Goal: Transaction & Acquisition: Purchase product/service

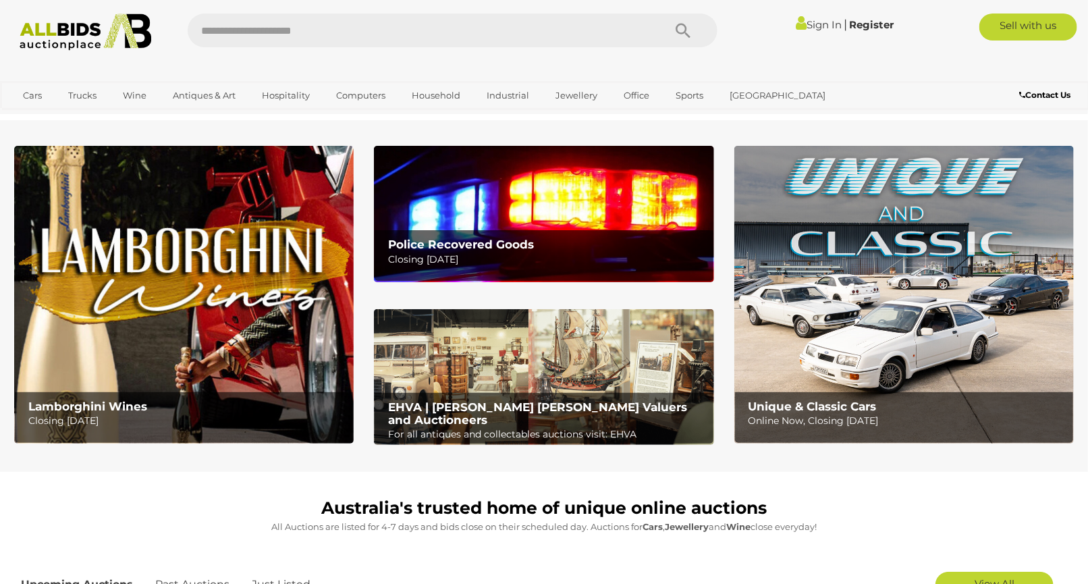
click at [805, 25] on link "Sign In" at bounding box center [819, 24] width 46 height 13
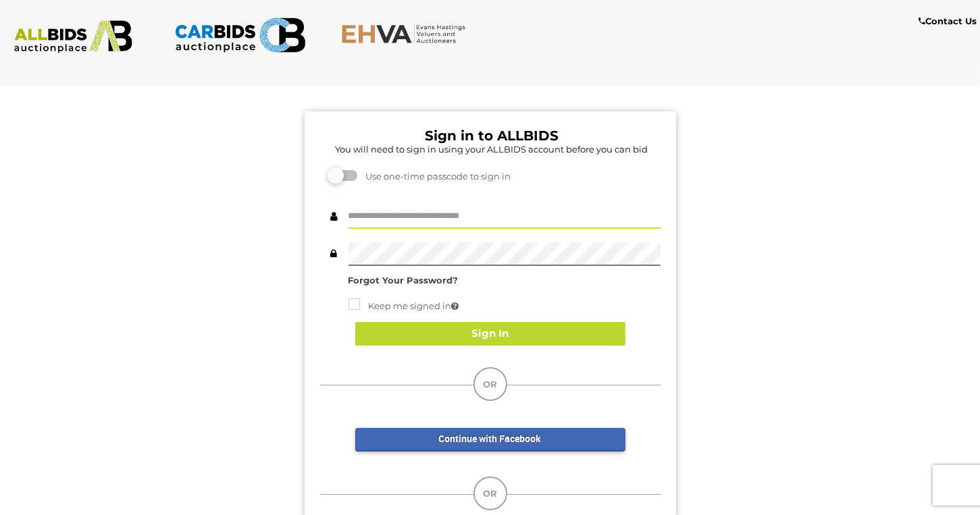
click at [479, 217] on input "text" at bounding box center [504, 217] width 312 height 24
type input "**********"
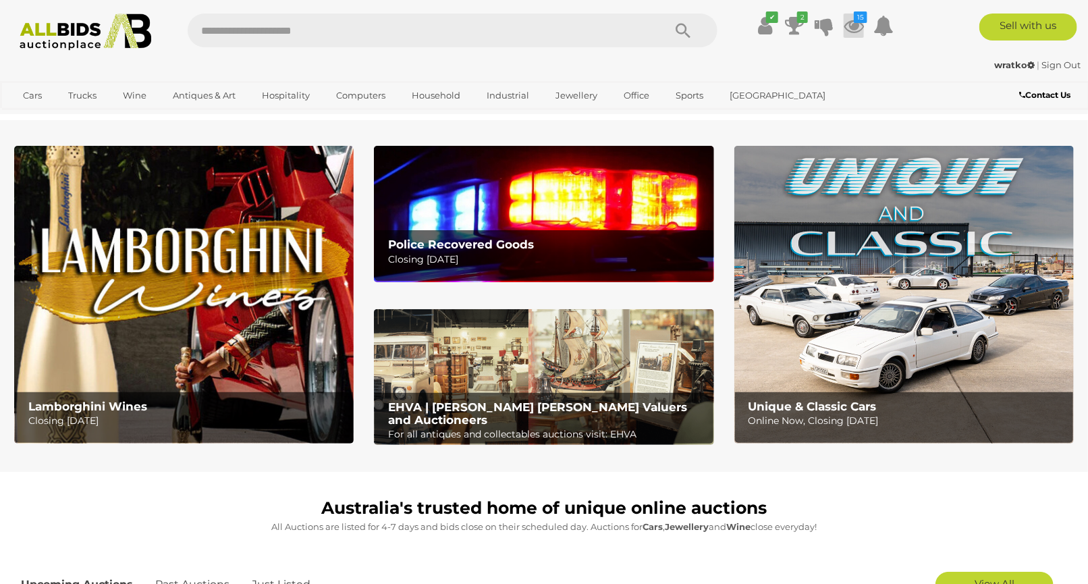
click at [848, 23] on icon at bounding box center [854, 26] width 20 height 24
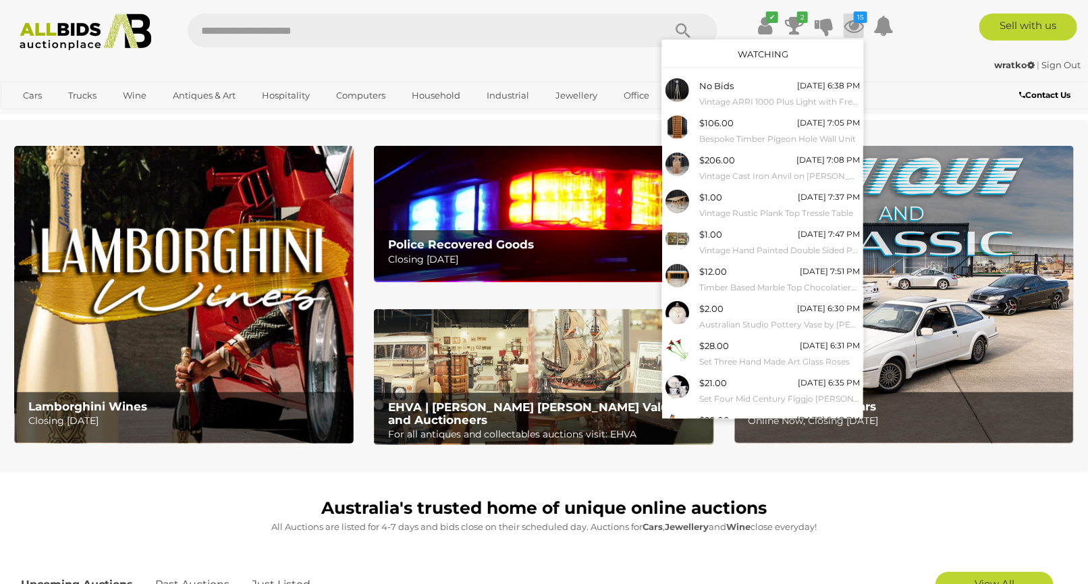
scroll to position [51, 0]
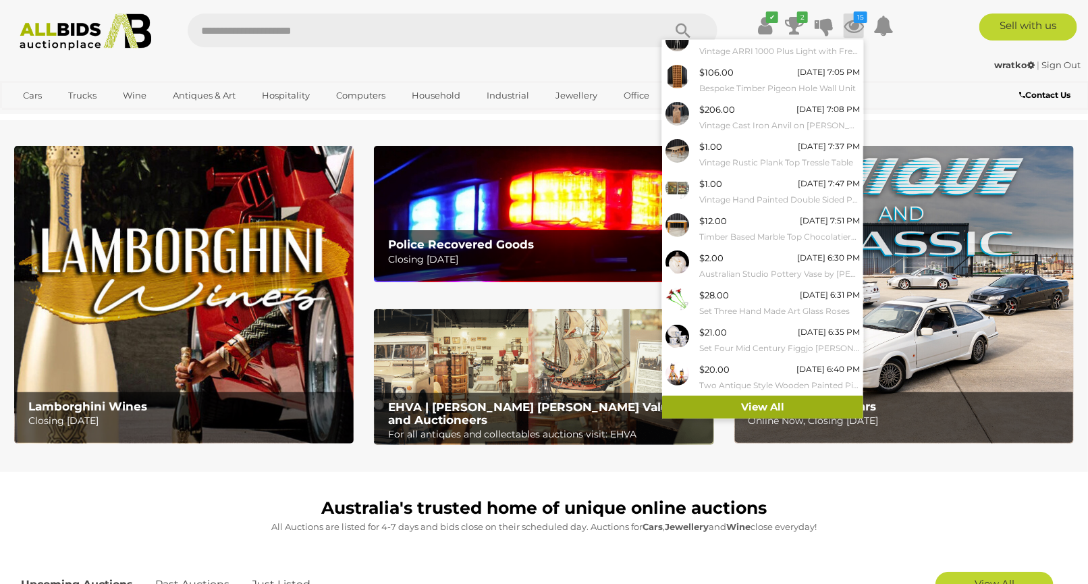
click at [821, 400] on link "View All" at bounding box center [762, 408] width 201 height 24
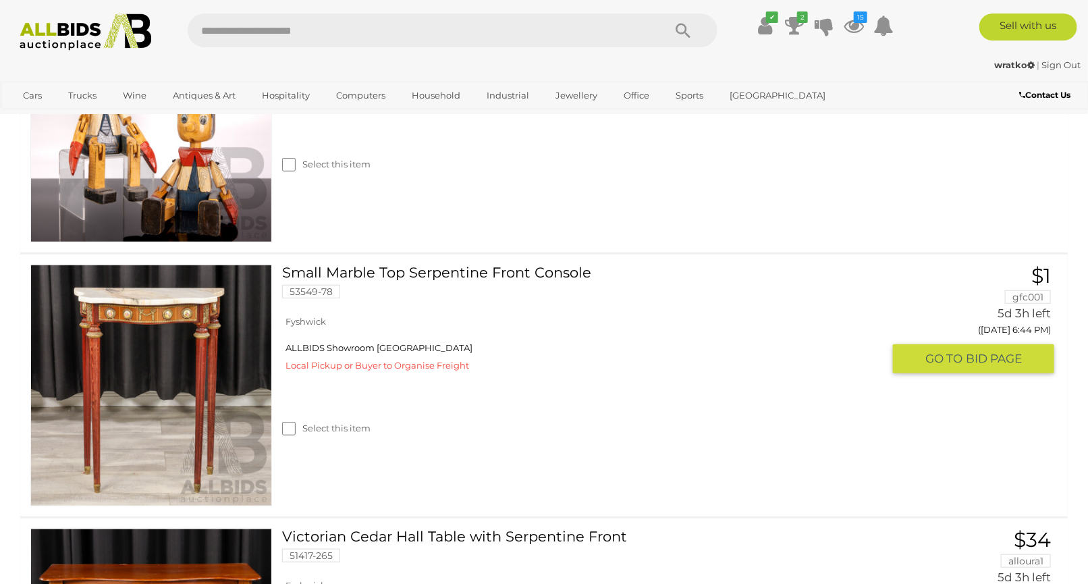
scroll to position [2776, 0]
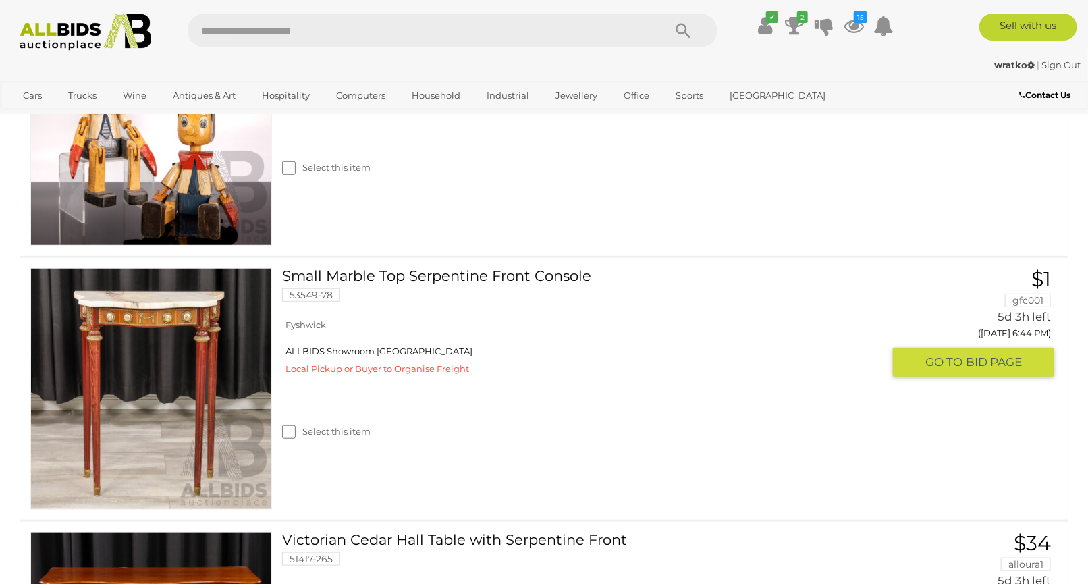
click at [203, 360] on link at bounding box center [151, 389] width 242 height 242
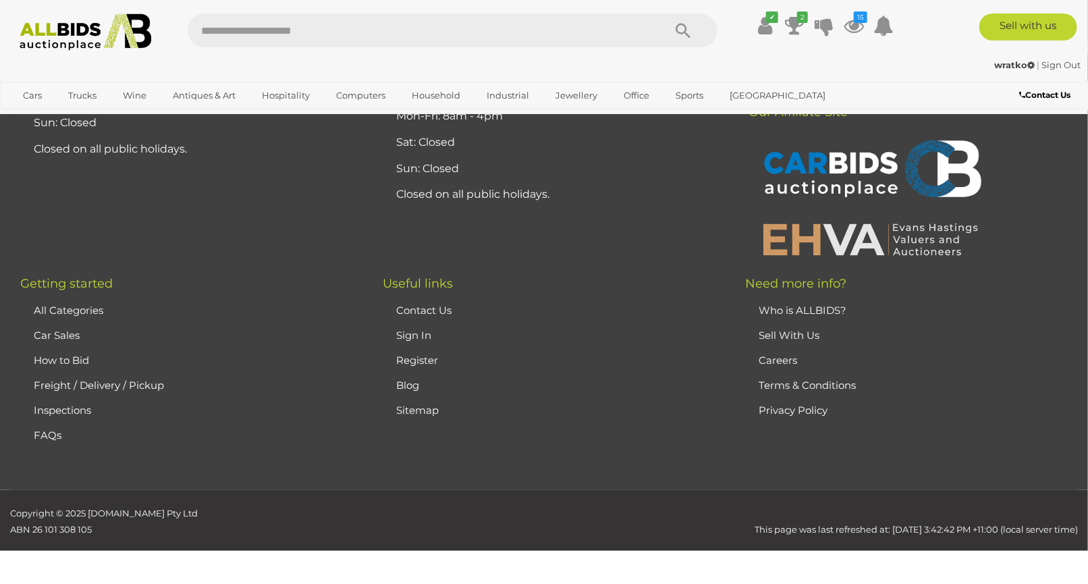
scroll to position [2961, 0]
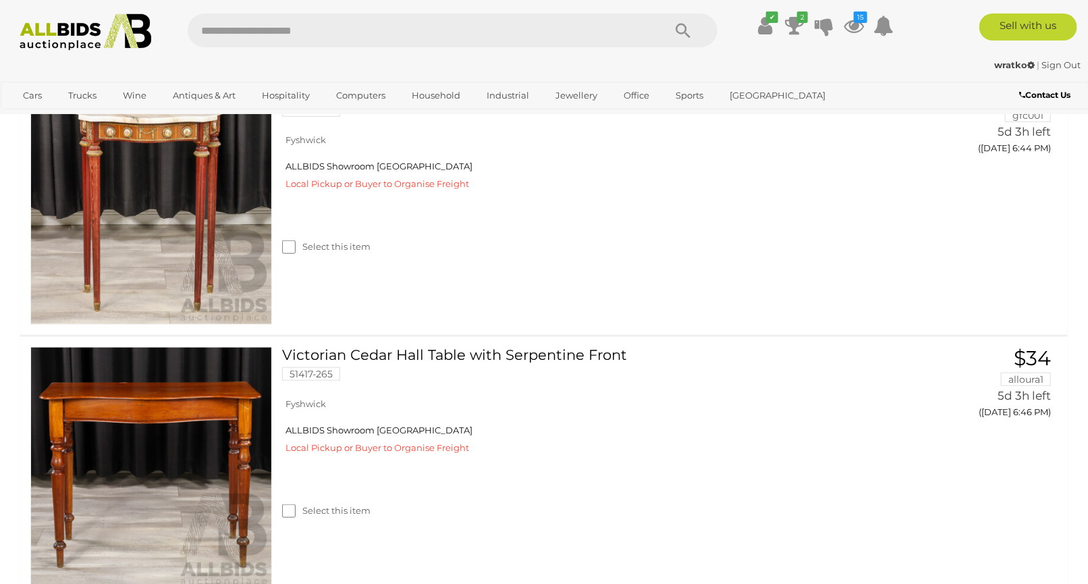
click at [40, 18] on img at bounding box center [85, 32] width 147 height 37
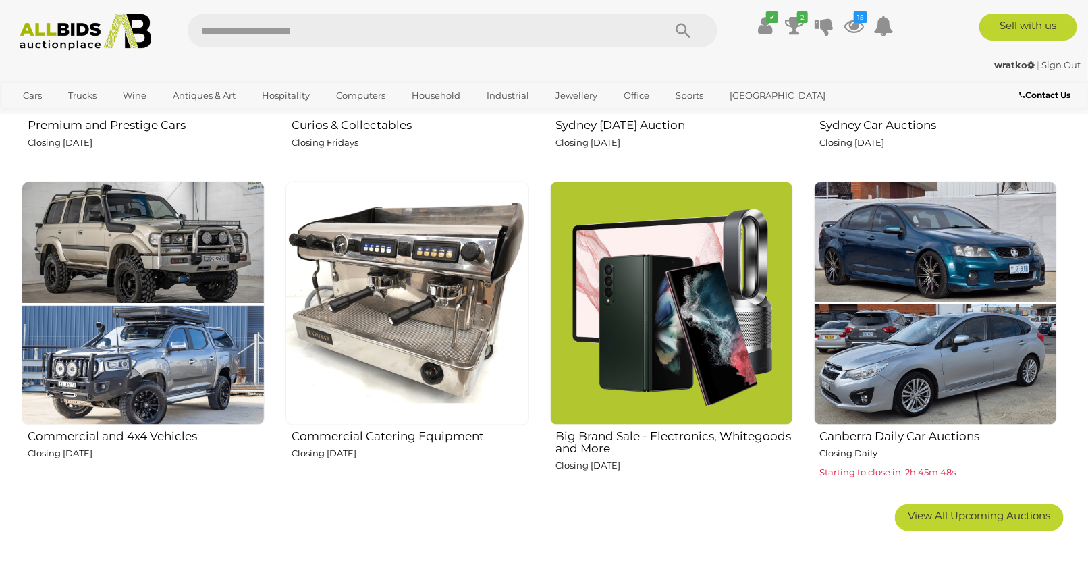
scroll to position [825, 0]
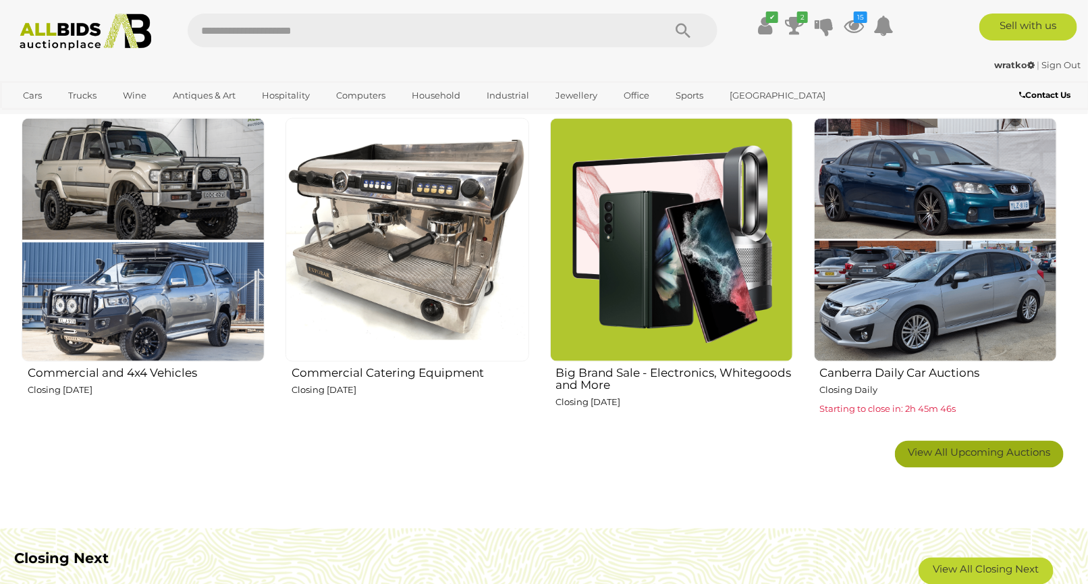
click at [984, 459] on link "View All Upcoming Auctions" at bounding box center [979, 454] width 169 height 27
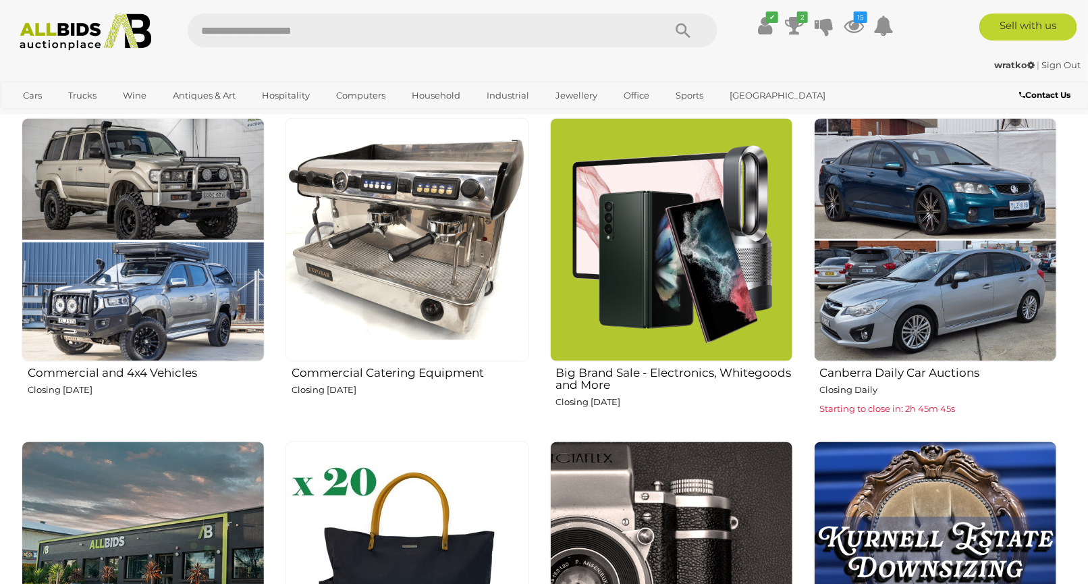
click at [368, 34] on input "text" at bounding box center [419, 31] width 463 height 34
type input "****"
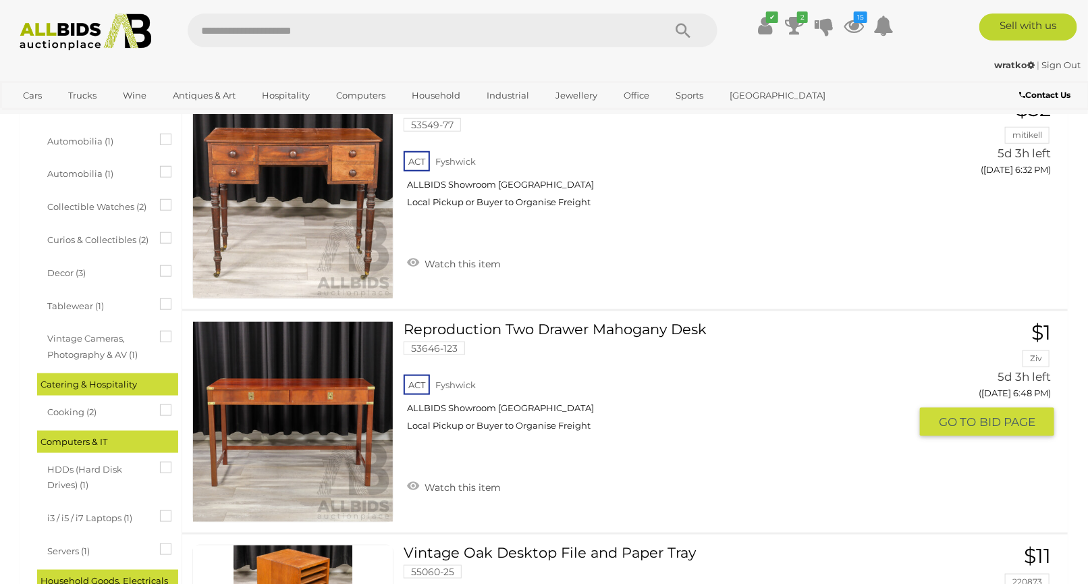
scroll to position [600, 0]
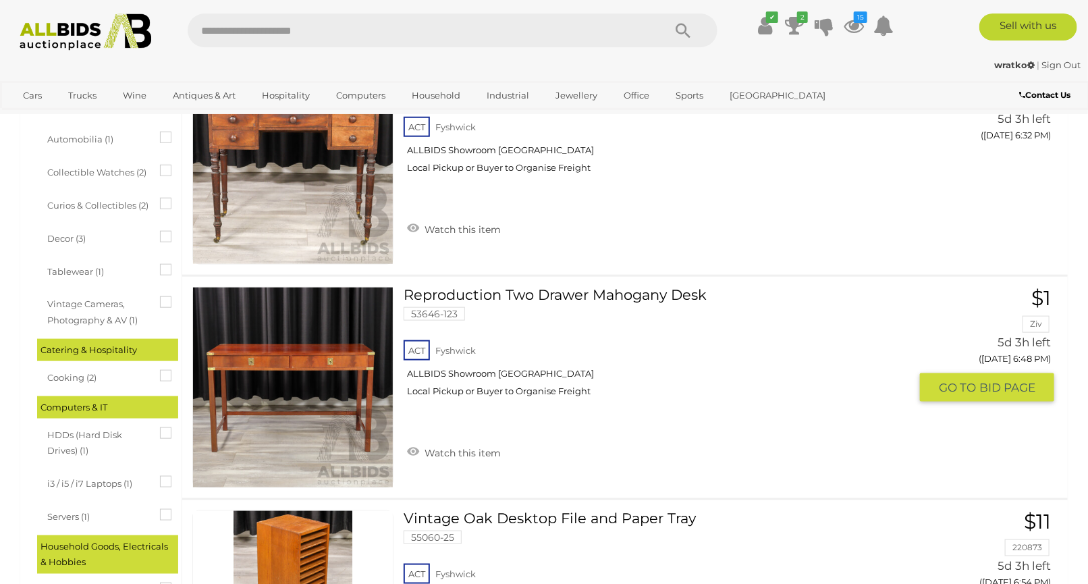
click at [488, 453] on link "Watch this item" at bounding box center [454, 452] width 101 height 20
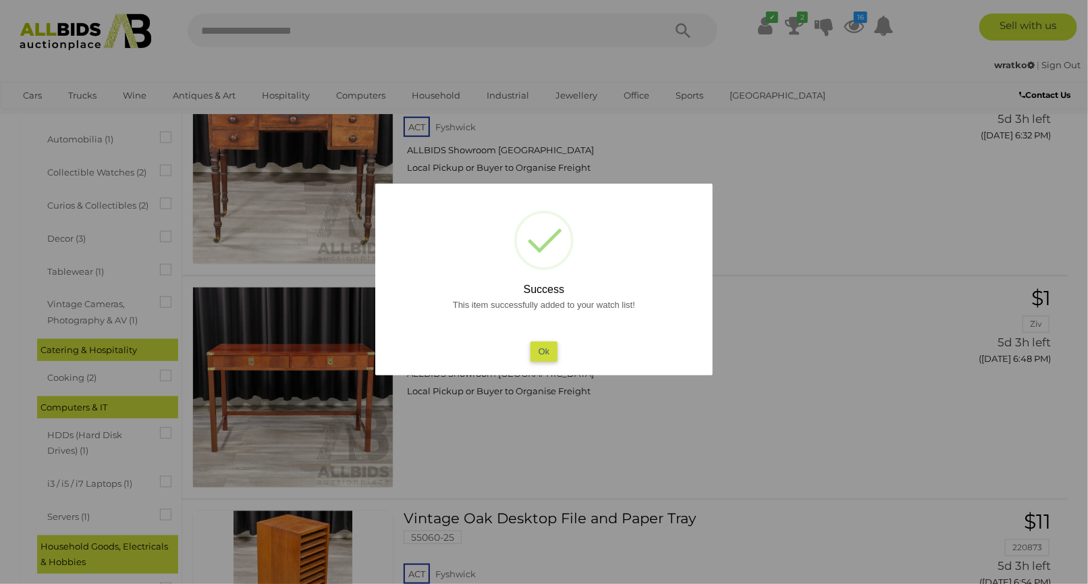
click at [527, 352] on div "This item successfully added to your watch list! Ok" at bounding box center [544, 328] width 311 height 65
click at [531, 352] on button "Ok" at bounding box center [545, 352] width 28 height 20
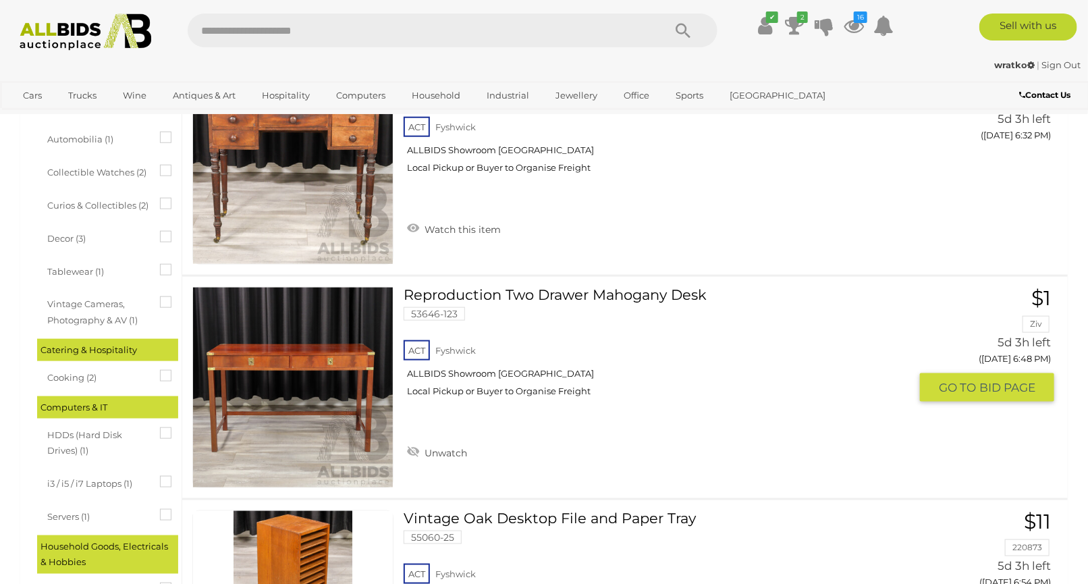
click at [302, 379] on link at bounding box center [292, 387] width 201 height 201
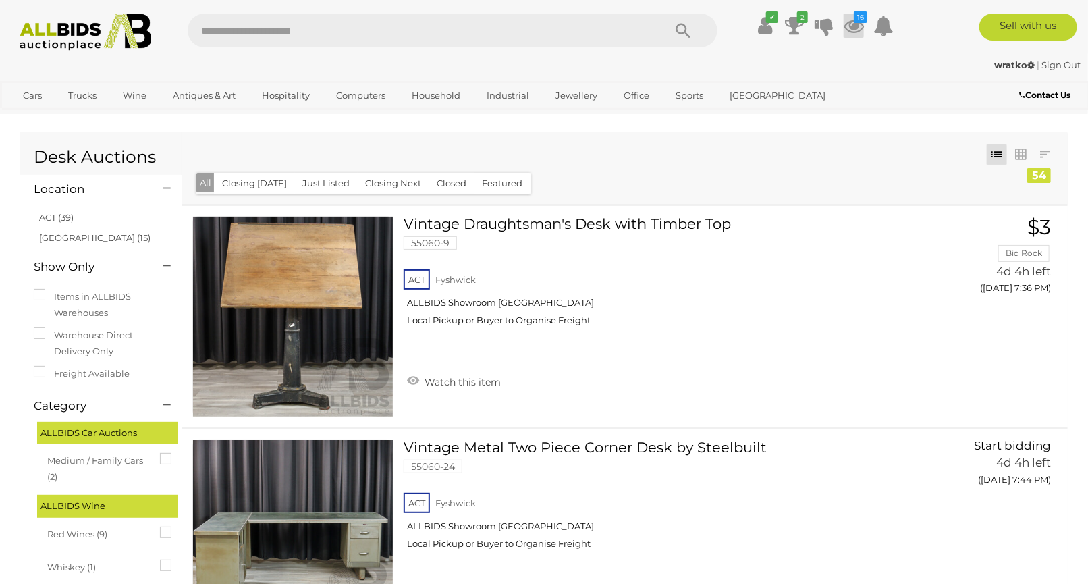
click at [857, 28] on icon at bounding box center [854, 26] width 20 height 24
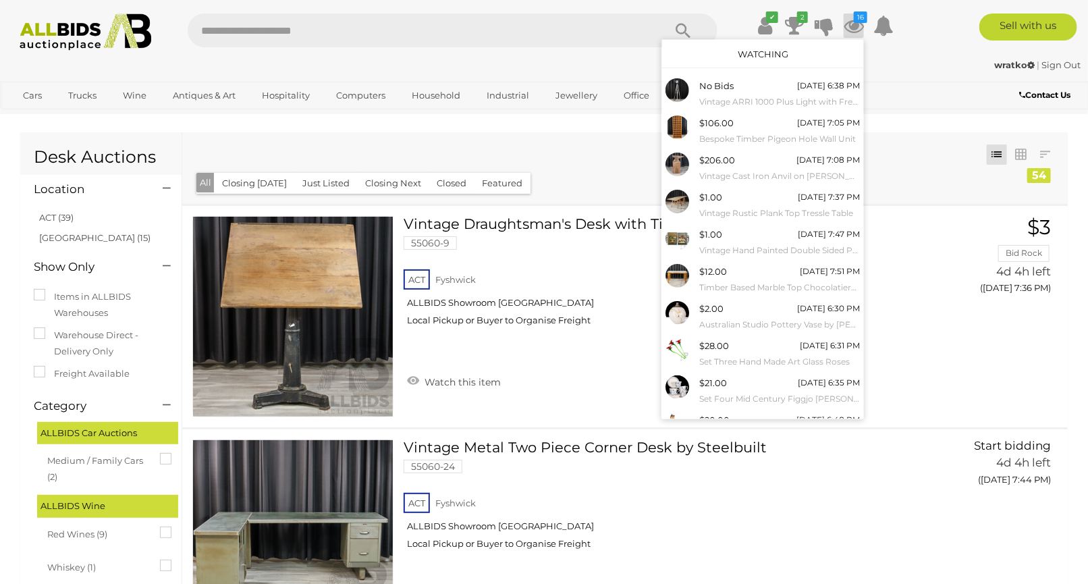
scroll to position [51, 0]
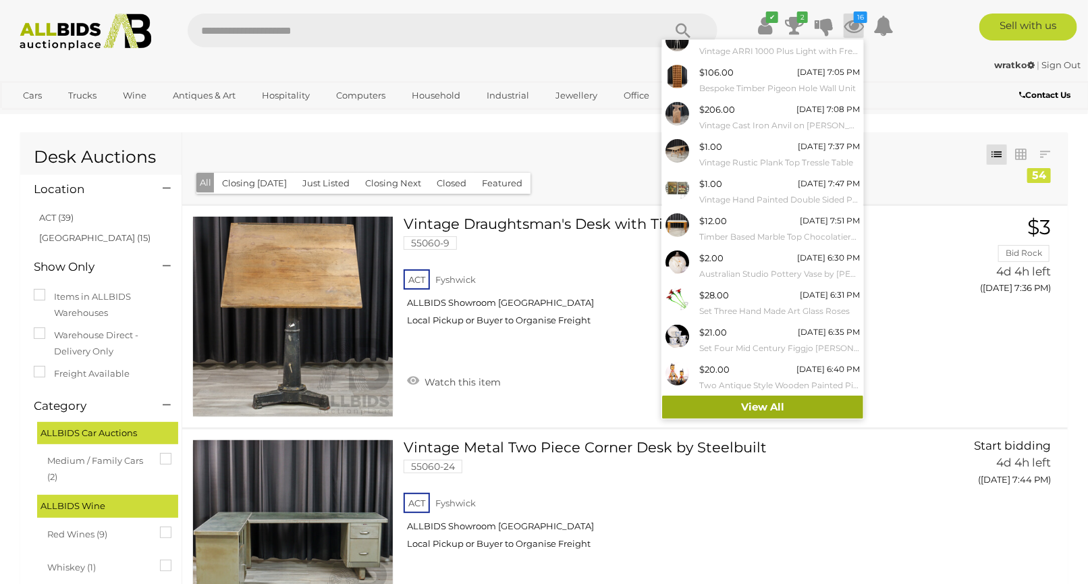
click at [816, 404] on link "View All" at bounding box center [762, 408] width 201 height 24
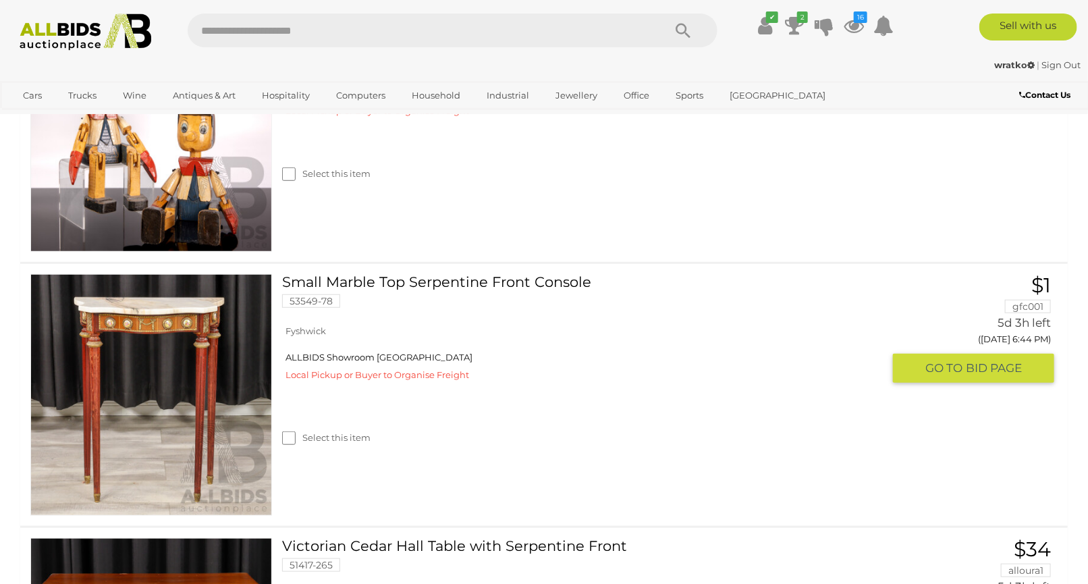
scroll to position [2755, 0]
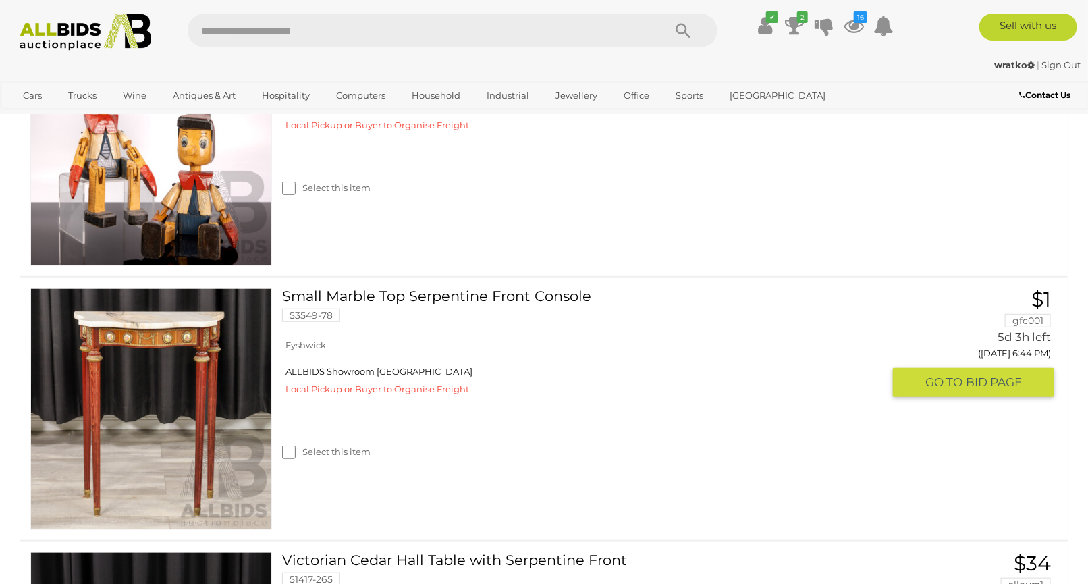
click at [230, 363] on link at bounding box center [151, 409] width 242 height 242
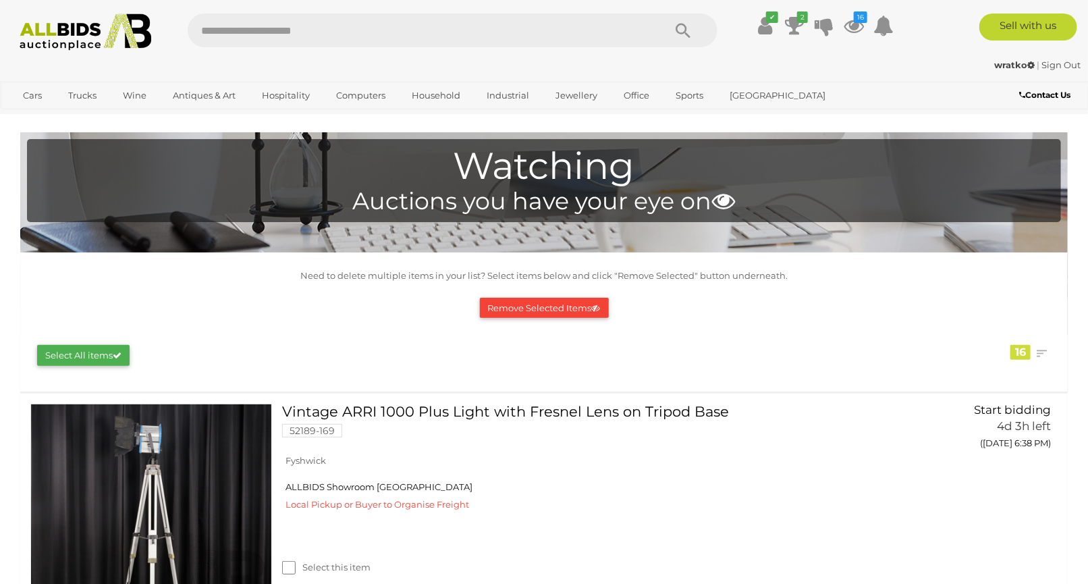
click at [56, 45] on img at bounding box center [85, 32] width 147 height 37
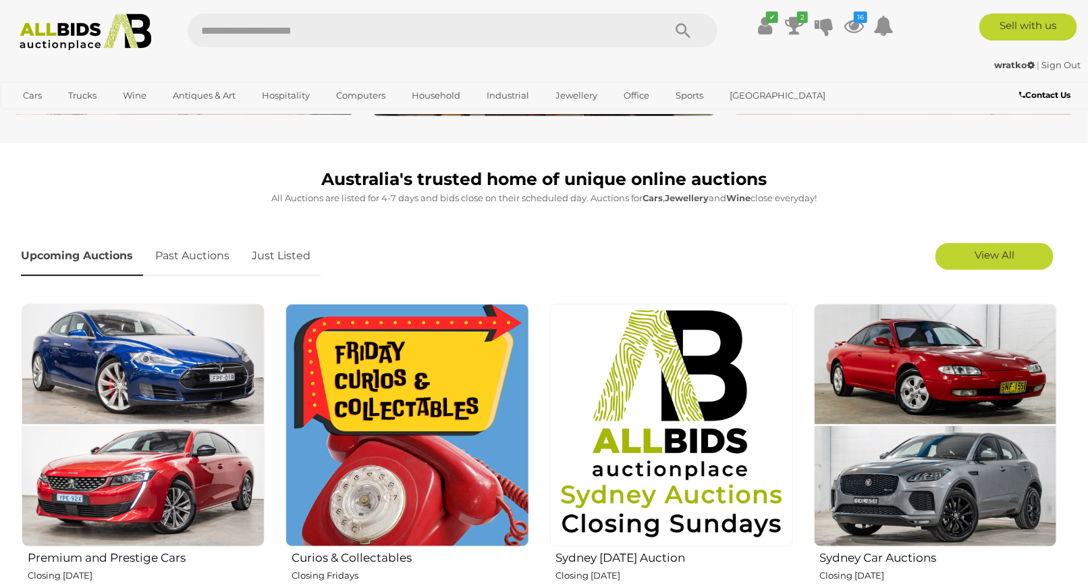
scroll to position [450, 0]
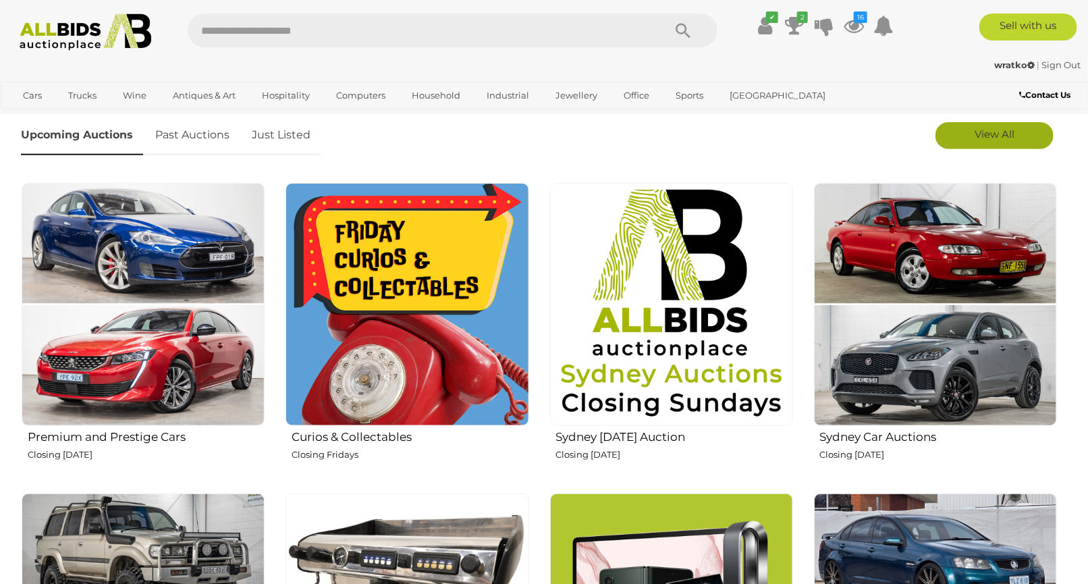
click at [959, 143] on link "View All" at bounding box center [995, 135] width 118 height 27
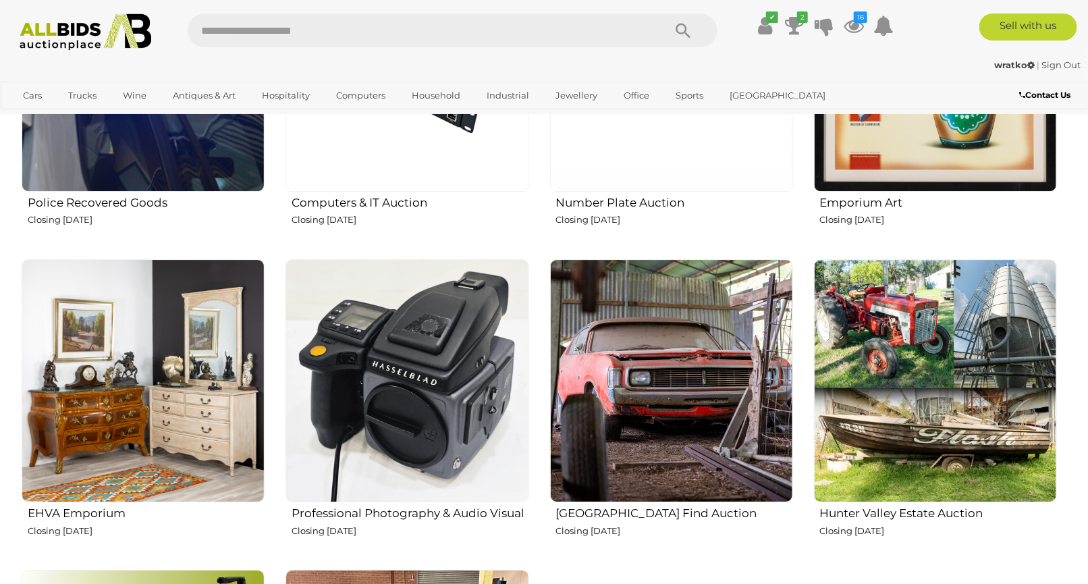
scroll to position [2026, 0]
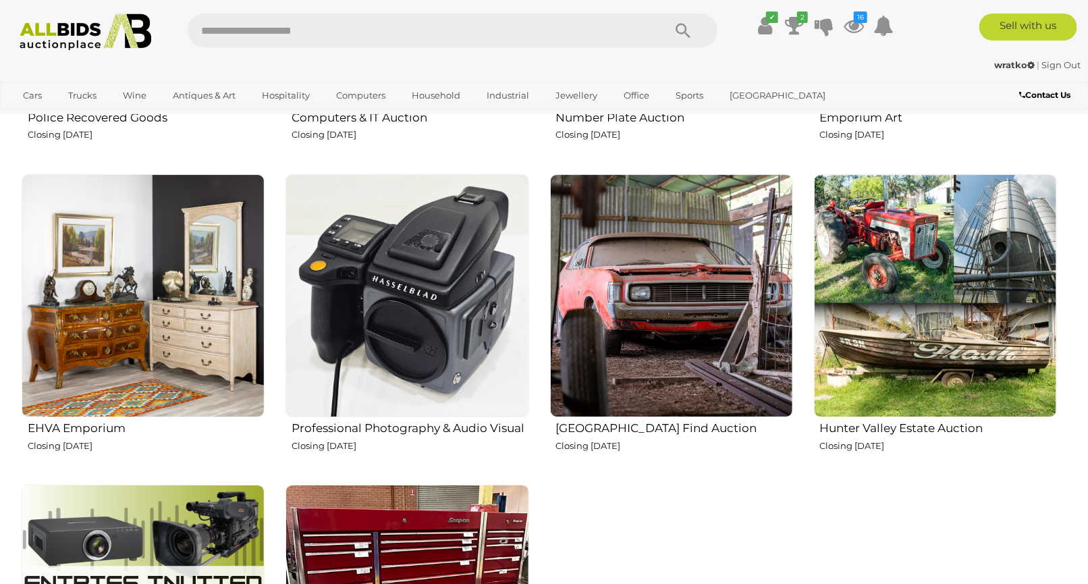
click at [243, 299] on img at bounding box center [143, 295] width 243 height 243
